Goal: Task Accomplishment & Management: Complete application form

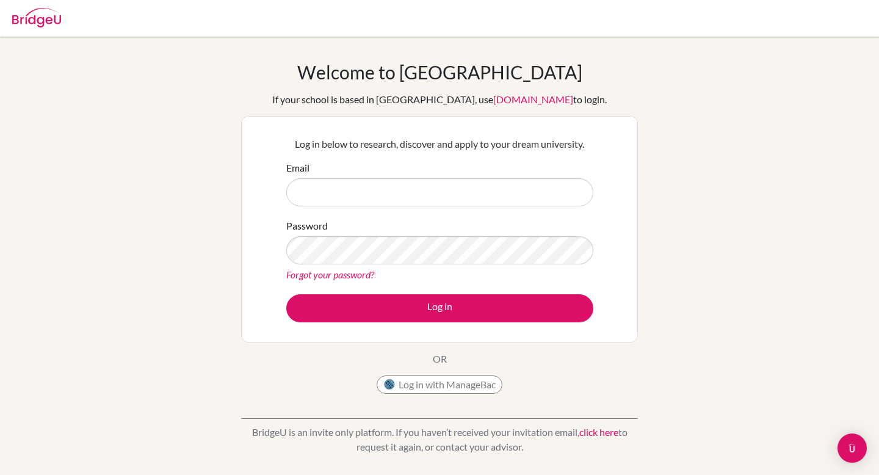
click at [347, 183] on input "Email" at bounding box center [439, 192] width 307 height 28
click at [299, 195] on input "[EMAIL_ADDRESS][DOMAIN_NAME]." at bounding box center [439, 192] width 307 height 28
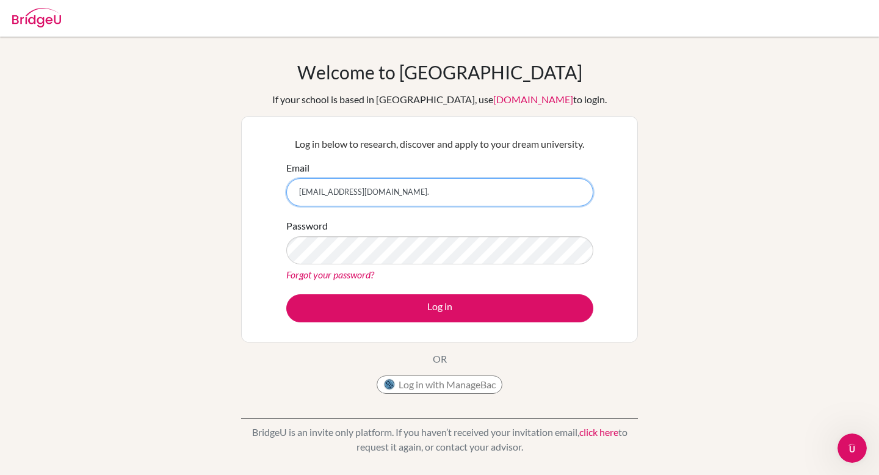
paste input "[PERSON_NAME]."
click at [406, 197] on input "[PERSON_NAME][EMAIL_ADDRESS][DOMAIN_NAME]." at bounding box center [439, 192] width 307 height 28
type input "[PERSON_NAME][EMAIL_ADDRESS][DOMAIN_NAME]."
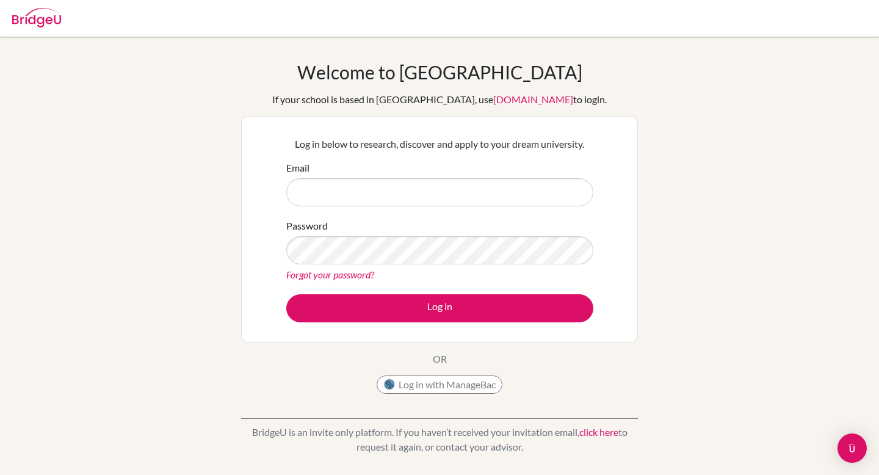
click at [111, 201] on div "Welcome to [GEOGRAPHIC_DATA] If your school is based in [GEOGRAPHIC_DATA], use …" at bounding box center [439, 260] width 879 height 399
